Goal: Information Seeking & Learning: Check status

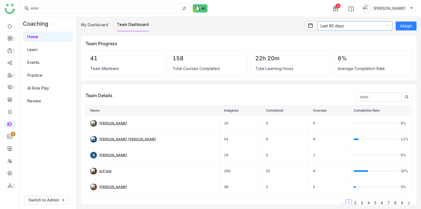
click at [338, 26] on nz-select-item "Last 90 days" at bounding box center [355, 26] width 69 height 8
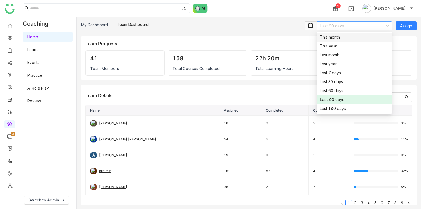
click at [146, 89] on gtmb-dashboard-filter at bounding box center [263, 95] width 300 height 13
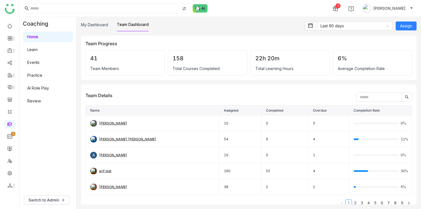
click at [110, 69] on div "Team Members" at bounding box center [125, 68] width 70 height 5
click at [289, 69] on div "Total Learning Hours" at bounding box center [290, 68] width 70 height 5
click at [378, 68] on div "Average Completion Rate" at bounding box center [373, 68] width 70 height 5
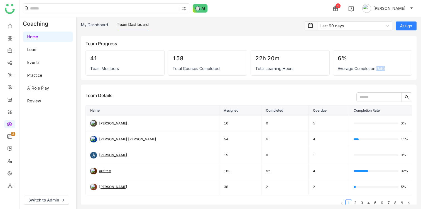
click at [378, 68] on div "Average Completion Rate" at bounding box center [373, 68] width 70 height 5
click at [210, 68] on div "Total Courses Completed" at bounding box center [208, 68] width 70 height 5
click at [179, 72] on div "158 Total Courses Completed" at bounding box center [207, 62] width 79 height 25
click at [180, 69] on div "Total Courses Completed" at bounding box center [208, 68] width 70 height 5
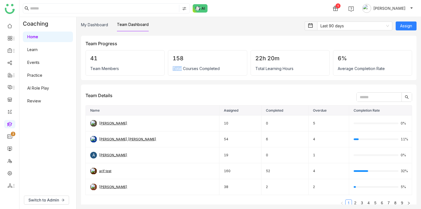
click at [180, 69] on div "Total Courses Completed" at bounding box center [208, 68] width 70 height 5
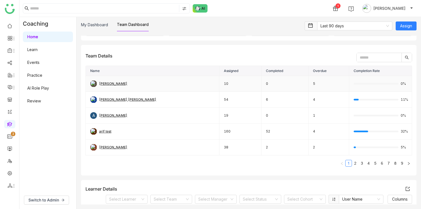
scroll to position [16, 0]
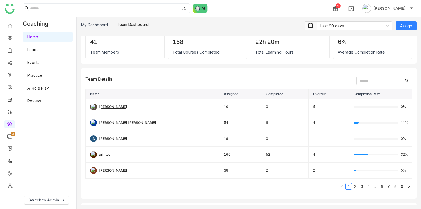
click at [98, 79] on div "Team Details" at bounding box center [99, 78] width 27 height 7
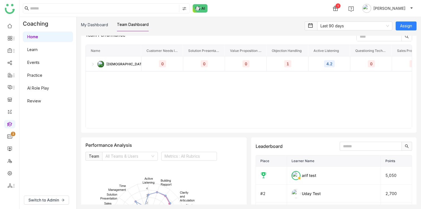
scroll to position [739, 0]
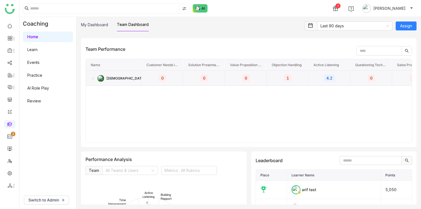
click at [92, 80] on div "[DEMOGRAPHIC_DATA][PERSON_NAME]" at bounding box center [114, 78] width 46 height 15
click at [92, 78] on img at bounding box center [93, 78] width 4 height 4
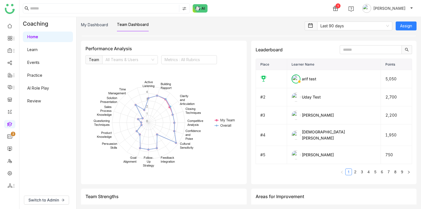
scroll to position [859, 0]
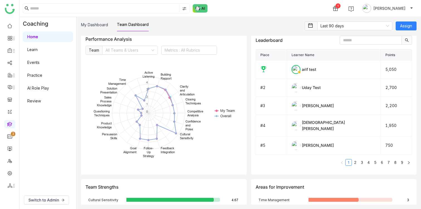
click at [130, 50] on input at bounding box center [128, 50] width 45 height 8
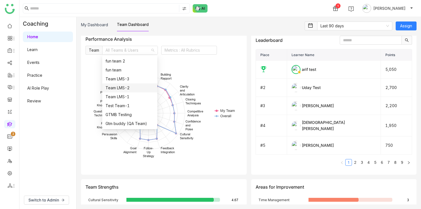
click at [124, 89] on div "Team LMS-2" at bounding box center [130, 88] width 48 height 6
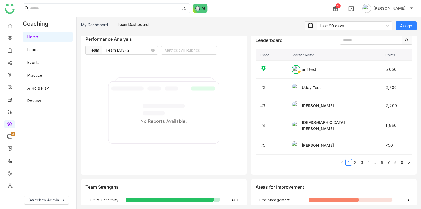
click at [124, 49] on nz-select-item "Team LMS-2" at bounding box center [130, 50] width 49 height 8
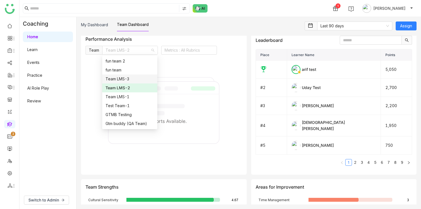
click at [129, 82] on div "Team LMS-3" at bounding box center [130, 79] width 48 height 6
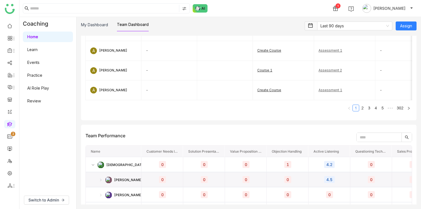
scroll to position [597, 0]
